Goal: Transaction & Acquisition: Purchase product/service

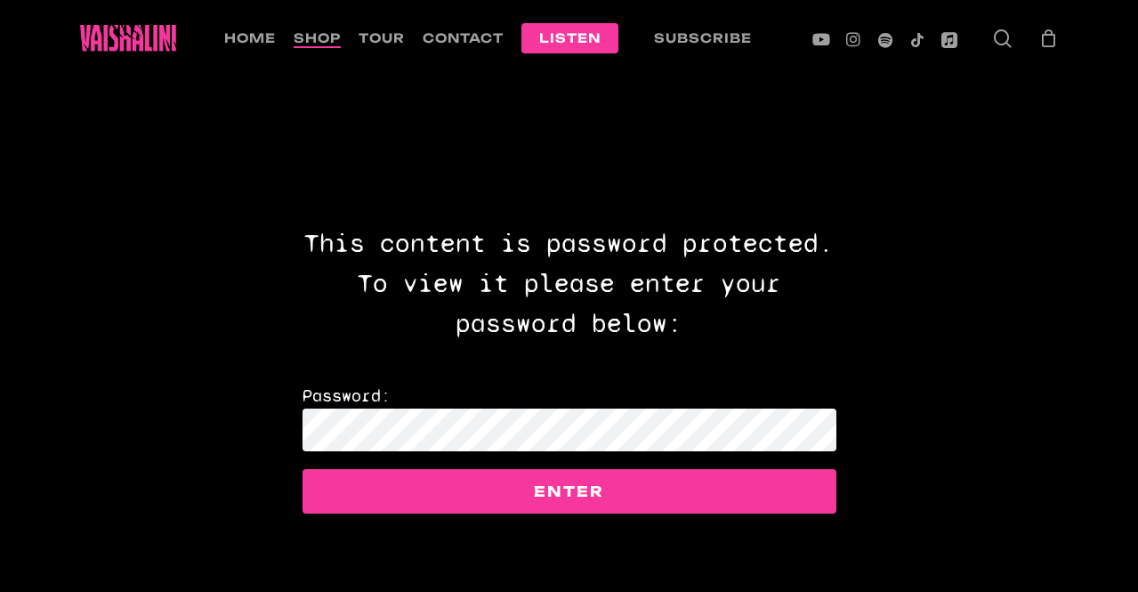
click at [310, 30] on span "shop" at bounding box center [317, 37] width 47 height 15
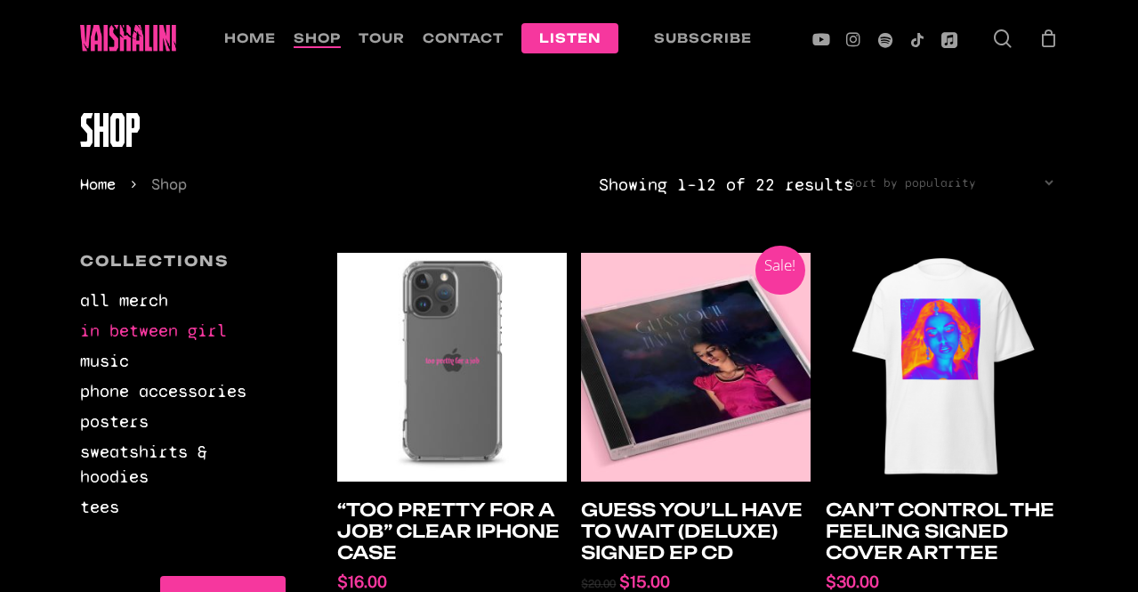
click at [127, 325] on link "in between girl" at bounding box center [182, 330] width 205 height 25
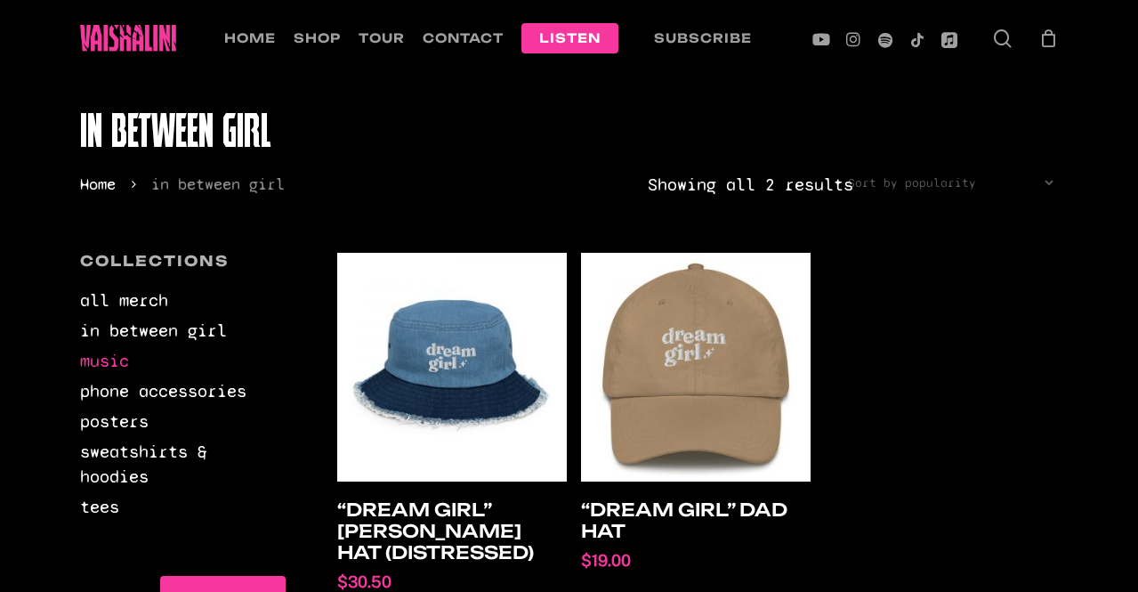
click at [93, 350] on link "music" at bounding box center [182, 361] width 205 height 25
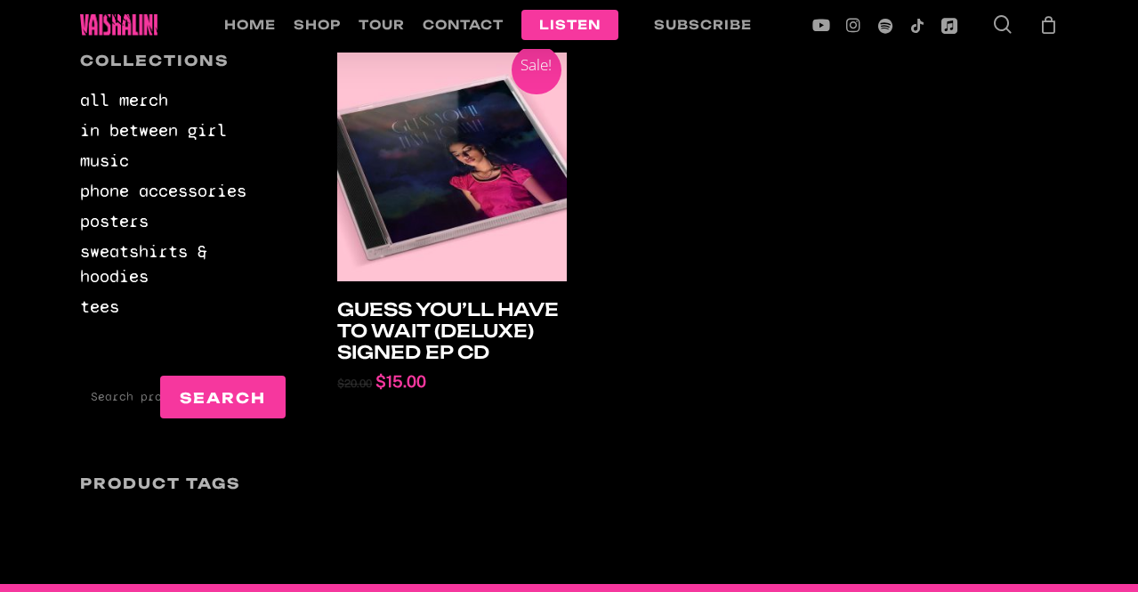
scroll to position [208, 0]
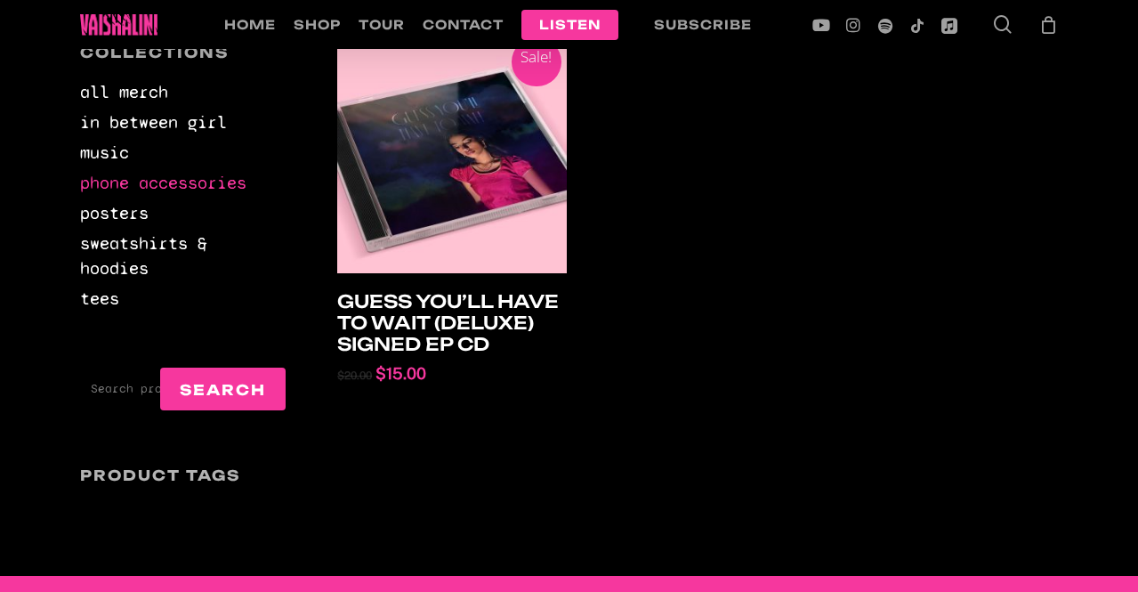
click at [94, 181] on link "phone accessories" at bounding box center [182, 183] width 205 height 25
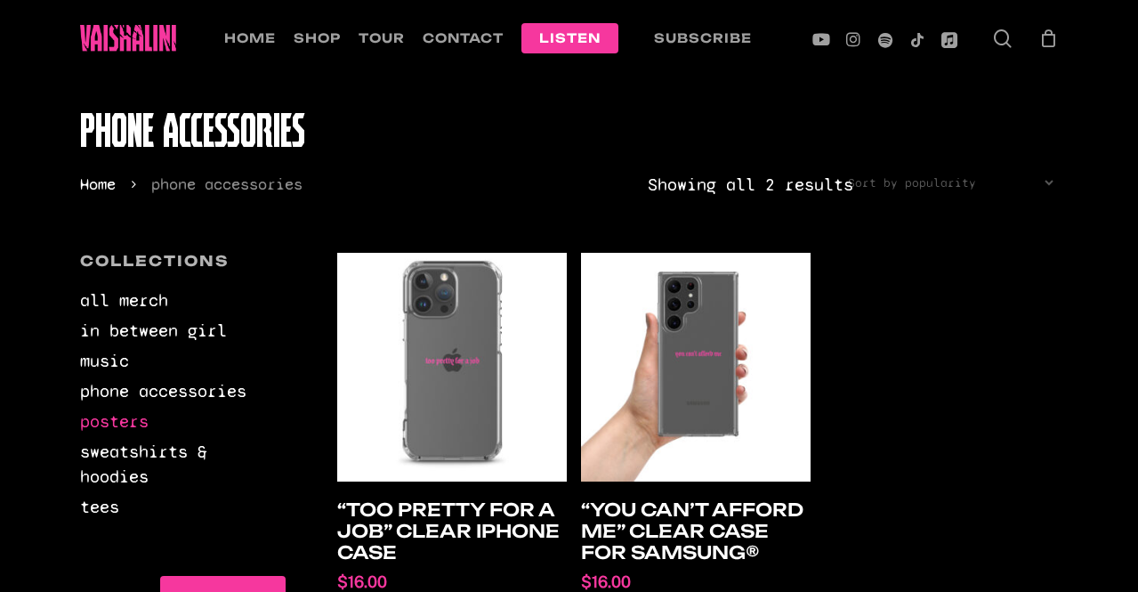
click at [110, 411] on link "posters" at bounding box center [182, 421] width 205 height 25
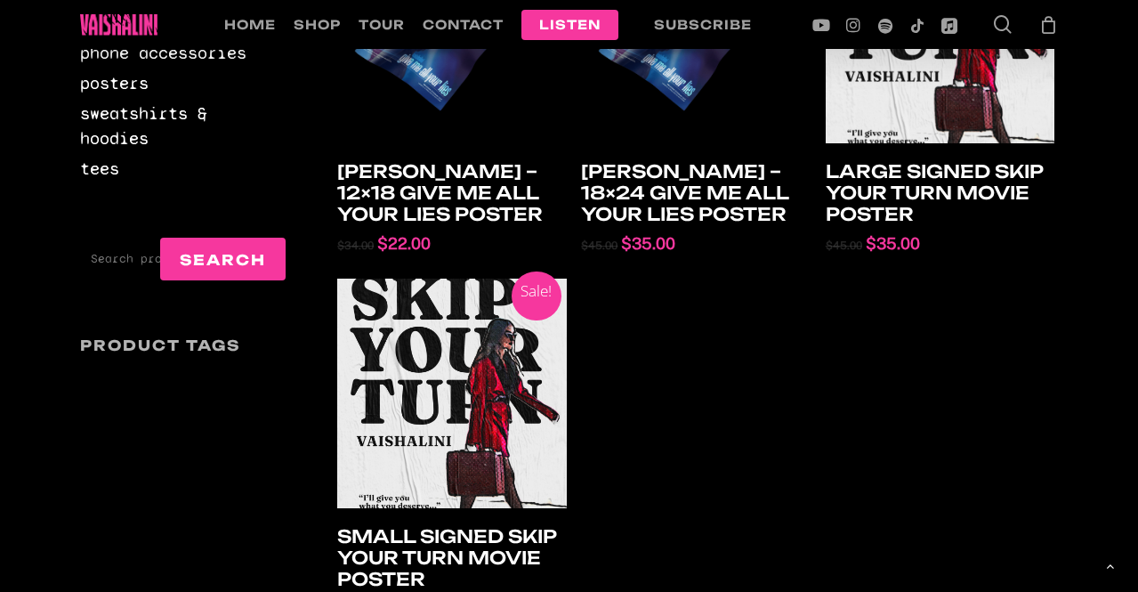
scroll to position [270, 0]
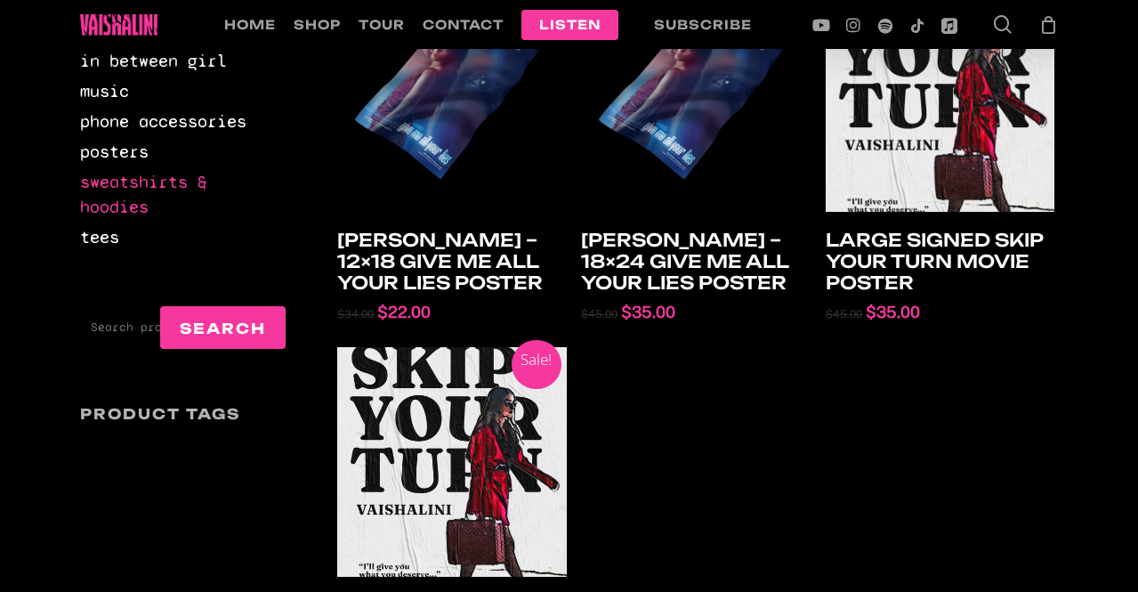
click at [126, 177] on link "sweatshirts & hoodies" at bounding box center [182, 195] width 205 height 50
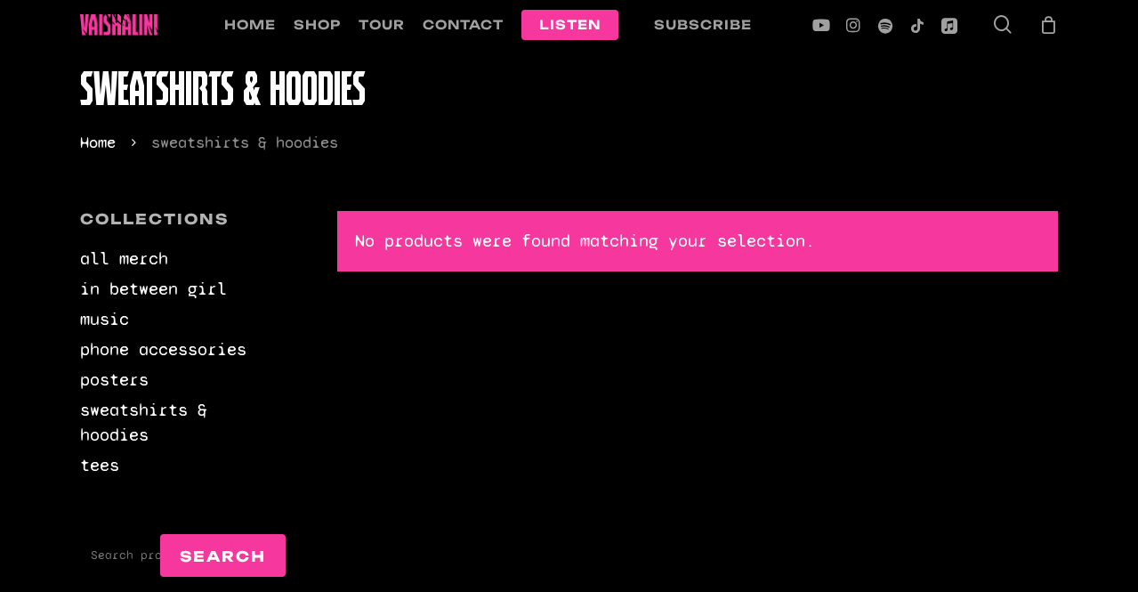
scroll to position [70, 0]
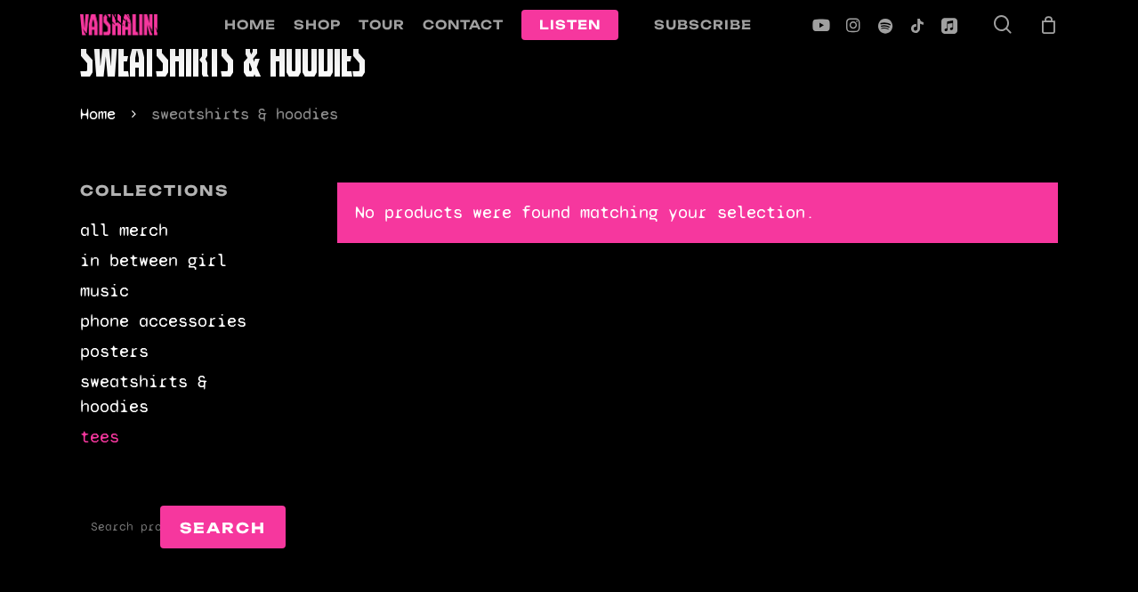
click at [101, 424] on link "tees" at bounding box center [182, 436] width 205 height 25
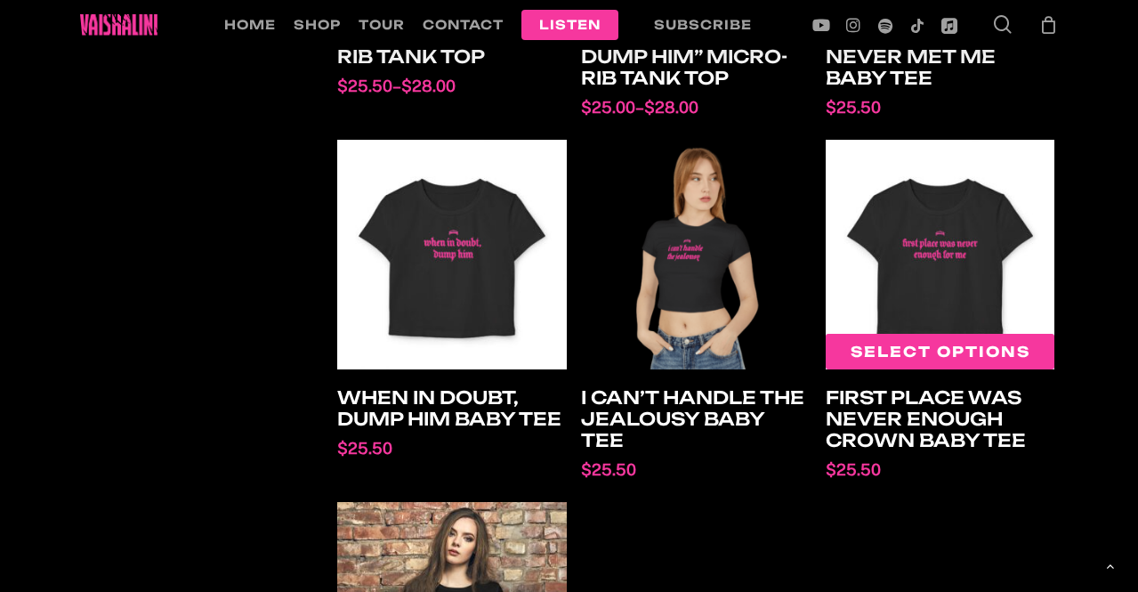
scroll to position [836, 0]
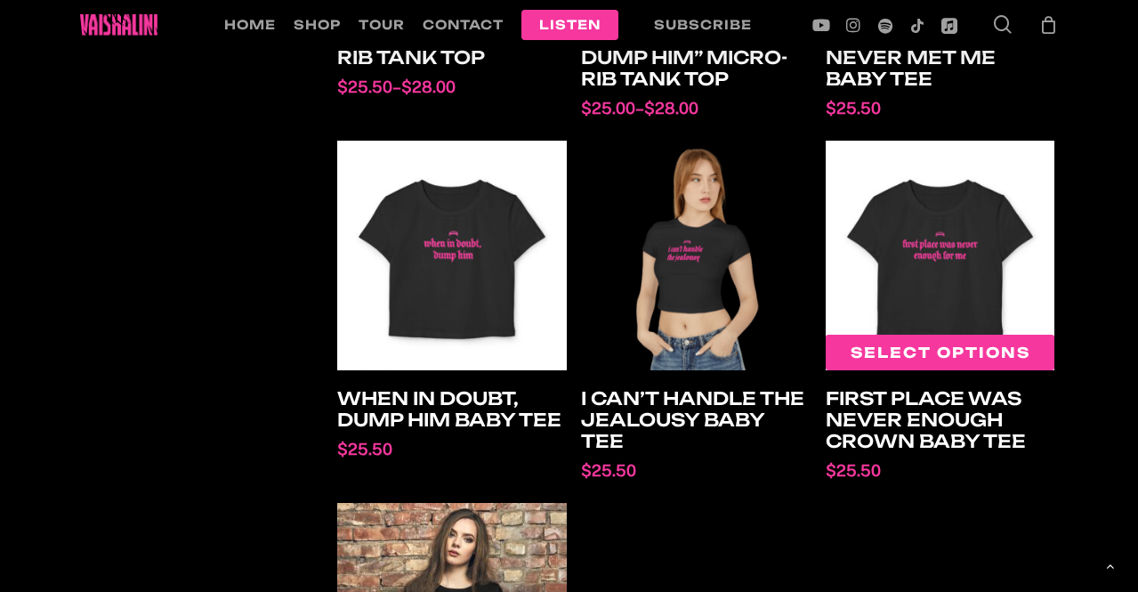
click at [881, 290] on img at bounding box center [939, 255] width 229 height 229
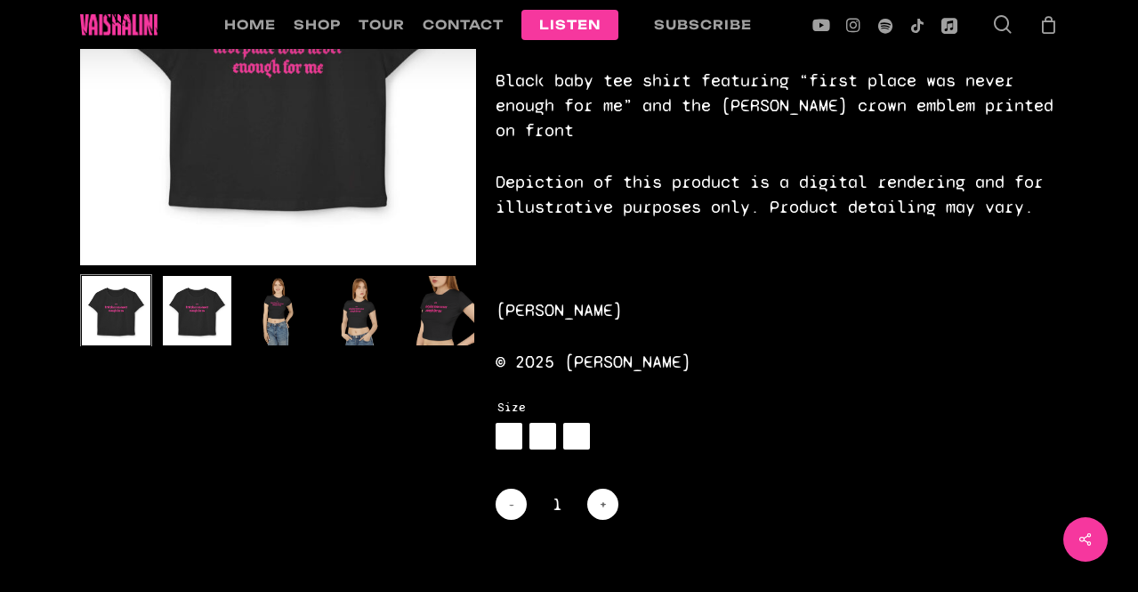
scroll to position [284, 0]
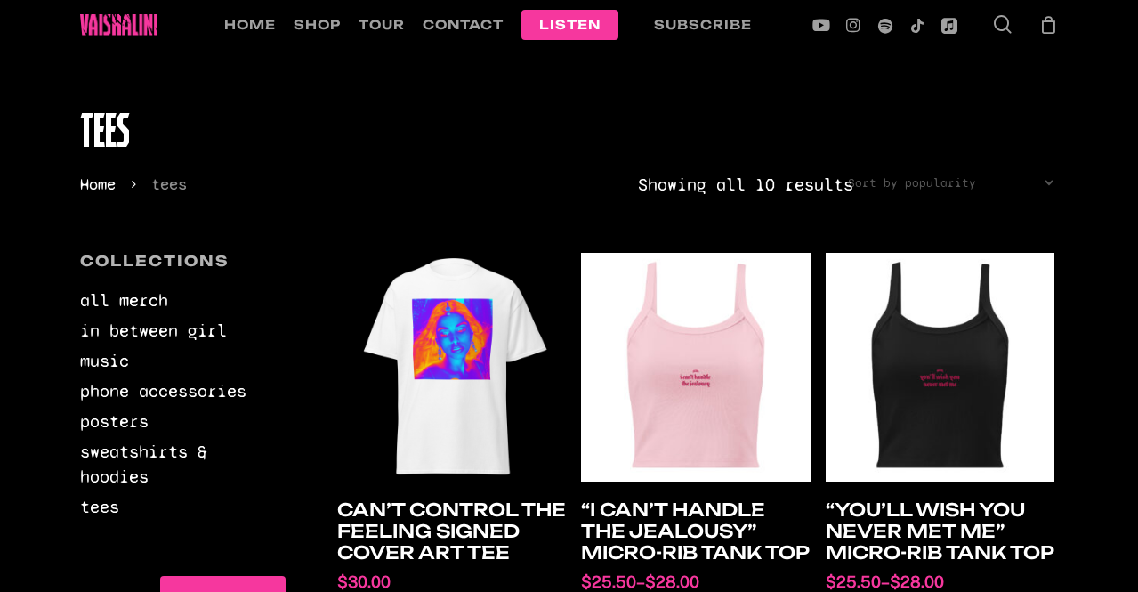
scroll to position [836, 0]
